Goal: Task Accomplishment & Management: Use online tool/utility

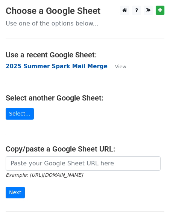
click at [60, 67] on strong "2025 Summer Spark Mail Merge" at bounding box center [57, 66] width 102 height 7
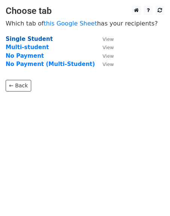
click at [41, 39] on strong "Single Student" at bounding box center [29, 39] width 47 height 7
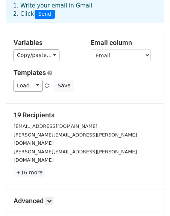
scroll to position [48, 0]
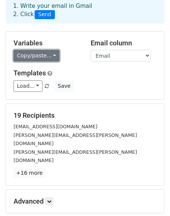
click at [41, 50] on link "Copy/paste..." at bounding box center [37, 56] width 46 height 12
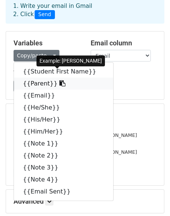
click at [44, 78] on link "{{Parent}}" at bounding box center [63, 84] width 99 height 12
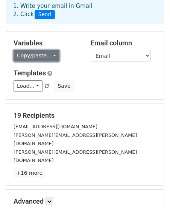
click at [45, 50] on link "Copy/paste..." at bounding box center [37, 56] width 46 height 12
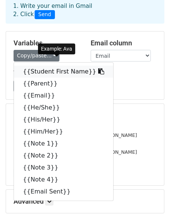
click at [48, 66] on link "{{Student First Name}}" at bounding box center [63, 72] width 99 height 12
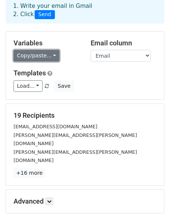
click at [43, 50] on link "Copy/paste..." at bounding box center [37, 56] width 46 height 12
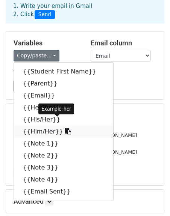
click at [48, 126] on link "{{Him/Her}}" at bounding box center [63, 132] width 99 height 12
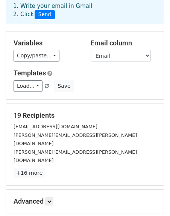
scroll to position [104, 0]
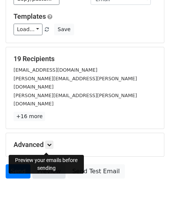
click at [44, 165] on link "Preview" at bounding box center [48, 172] width 33 height 14
